Goal: Task Accomplishment & Management: Use online tool/utility

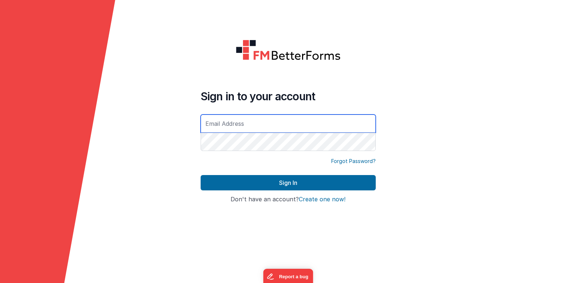
type input "[EMAIL_ADDRESS][DOMAIN_NAME]"
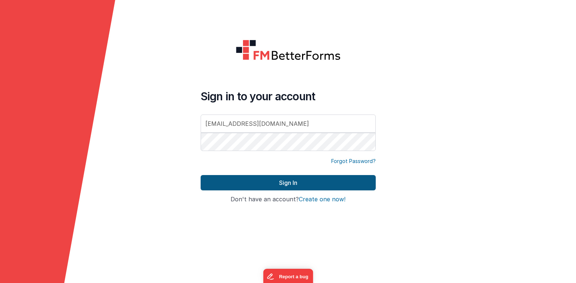
click at [269, 180] on button "Sign In" at bounding box center [288, 182] width 175 height 15
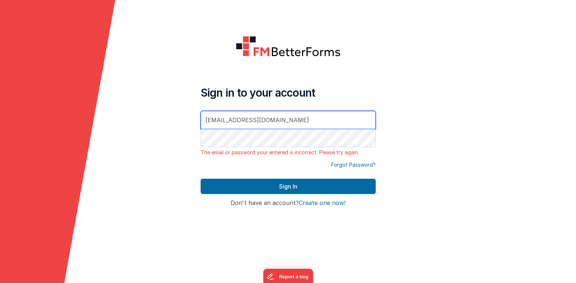
click at [297, 123] on input "acolburn@octanepm.com" at bounding box center [288, 120] width 175 height 18
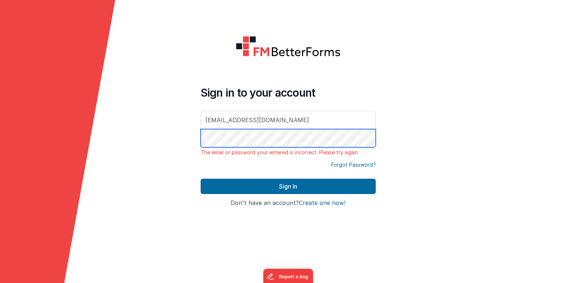
click at [173, 140] on form "Sign in to your account acolburn@octanepm.com The email or password your entere…" at bounding box center [288, 141] width 576 height 283
click at [288, 186] on button "Sign In" at bounding box center [288, 186] width 175 height 15
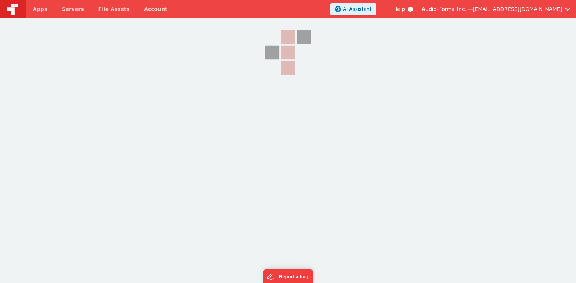
click at [533, 8] on span "acolburn@octanepm.com" at bounding box center [517, 8] width 89 height 7
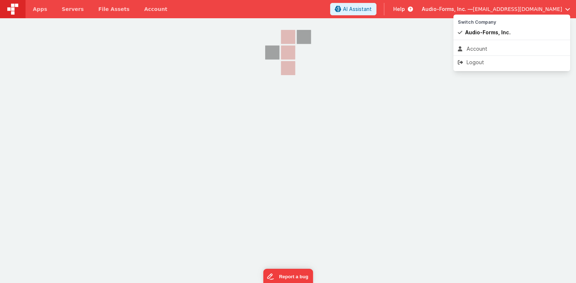
click at [526, 10] on button at bounding box center [288, 141] width 576 height 283
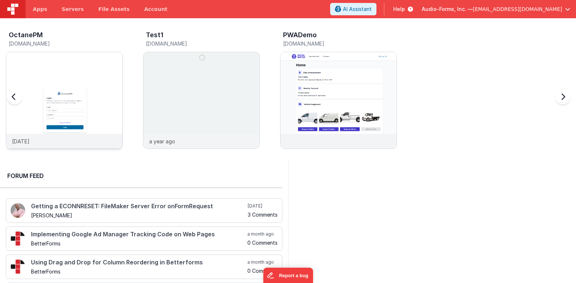
click at [108, 58] on img at bounding box center [64, 110] width 116 height 116
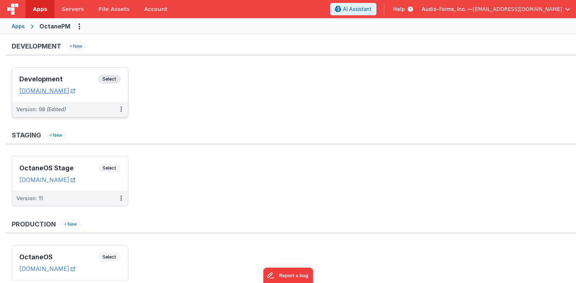
click at [72, 77] on h3 "Development" at bounding box center [58, 78] width 79 height 7
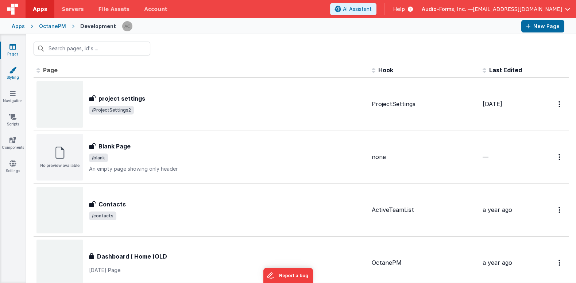
click at [13, 70] on icon at bounding box center [12, 69] width 7 height 7
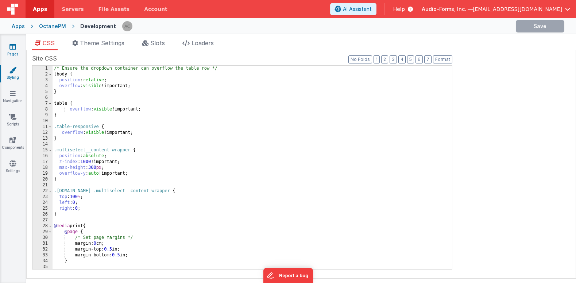
click at [11, 48] on icon at bounding box center [12, 46] width 7 height 7
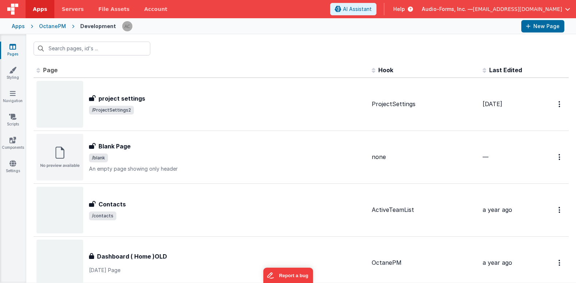
drag, startPoint x: 46, startPoint y: 26, endPoint x: 54, endPoint y: 24, distance: 8.9
click at [46, 26] on div "OctanePM" at bounding box center [52, 26] width 27 height 7
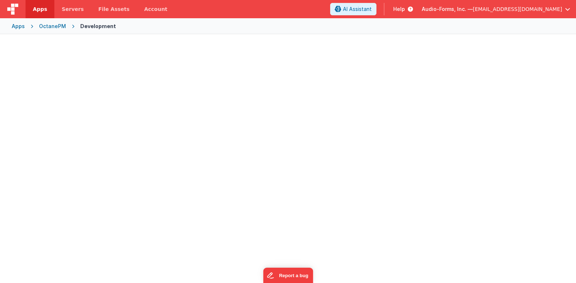
drag, startPoint x: 54, startPoint y: 24, endPoint x: 67, endPoint y: 30, distance: 13.4
click at [54, 24] on div "OctanePM" at bounding box center [52, 26] width 27 height 7
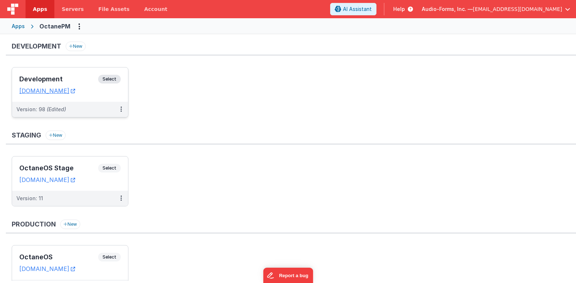
click at [82, 75] on div "Development Select" at bounding box center [69, 81] width 101 height 12
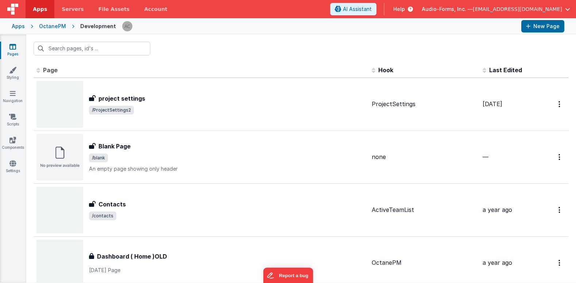
click at [50, 26] on div "OctanePM" at bounding box center [52, 26] width 27 height 7
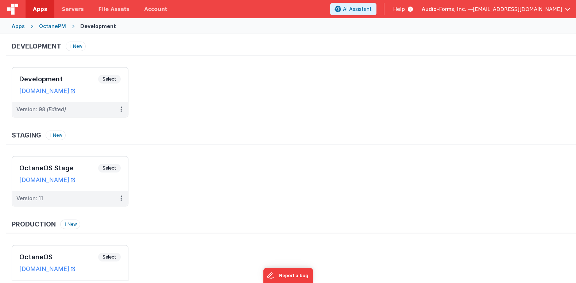
scroll to position [39, 0]
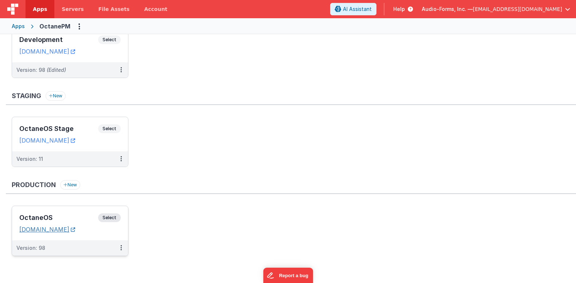
click at [64, 230] on link "[DOMAIN_NAME]" at bounding box center [47, 229] width 56 height 7
drag, startPoint x: 450, startPoint y: 73, endPoint x: 458, endPoint y: 62, distance: 13.9
click at [451, 73] on ul "Development Select URLs [DOMAIN_NAME] Version: 98 (Edited)" at bounding box center [294, 57] width 564 height 58
